Goal: Task Accomplishment & Management: Manage account settings

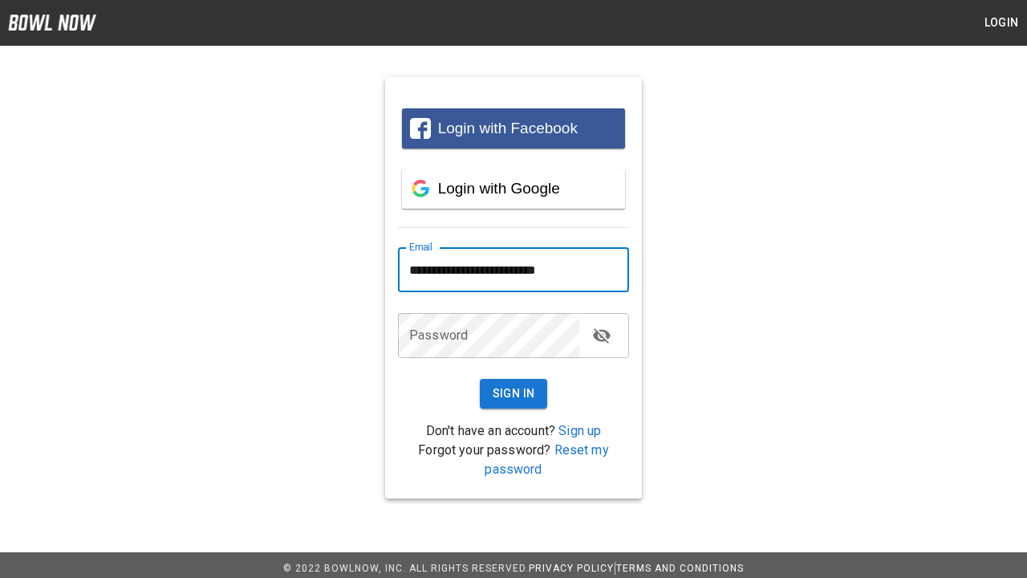
type input "**********"
click at [513, 393] on button "Sign In" at bounding box center [514, 394] width 68 height 30
